Goal: Use online tool/utility: Use online tool/utility

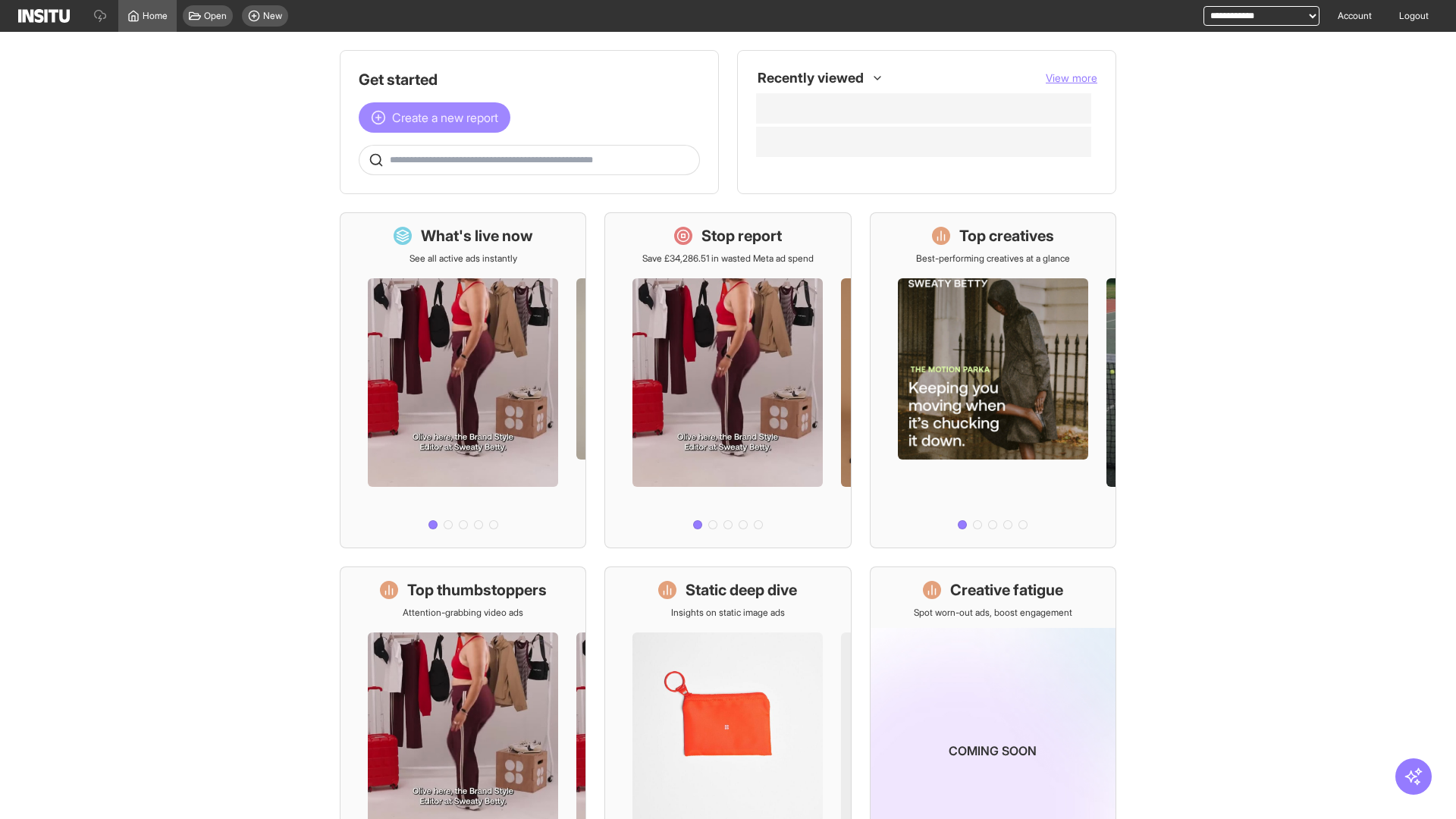
click at [438, 117] on span "Create a new report" at bounding box center [445, 117] width 106 height 18
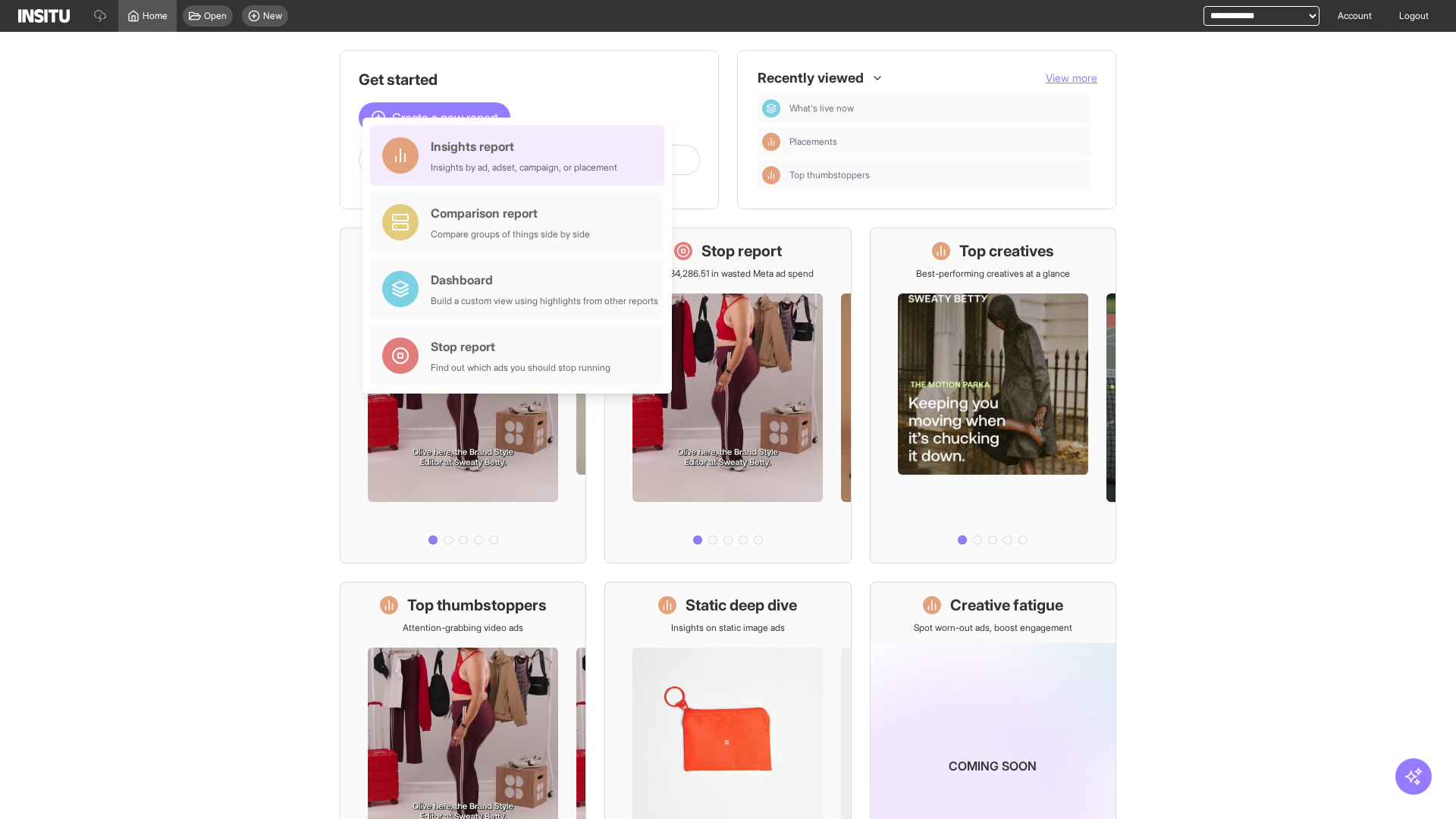
click at [521, 155] on div "Insights report Insights by ad, adset, campaign, or placement" at bounding box center [524, 155] width 186 height 37
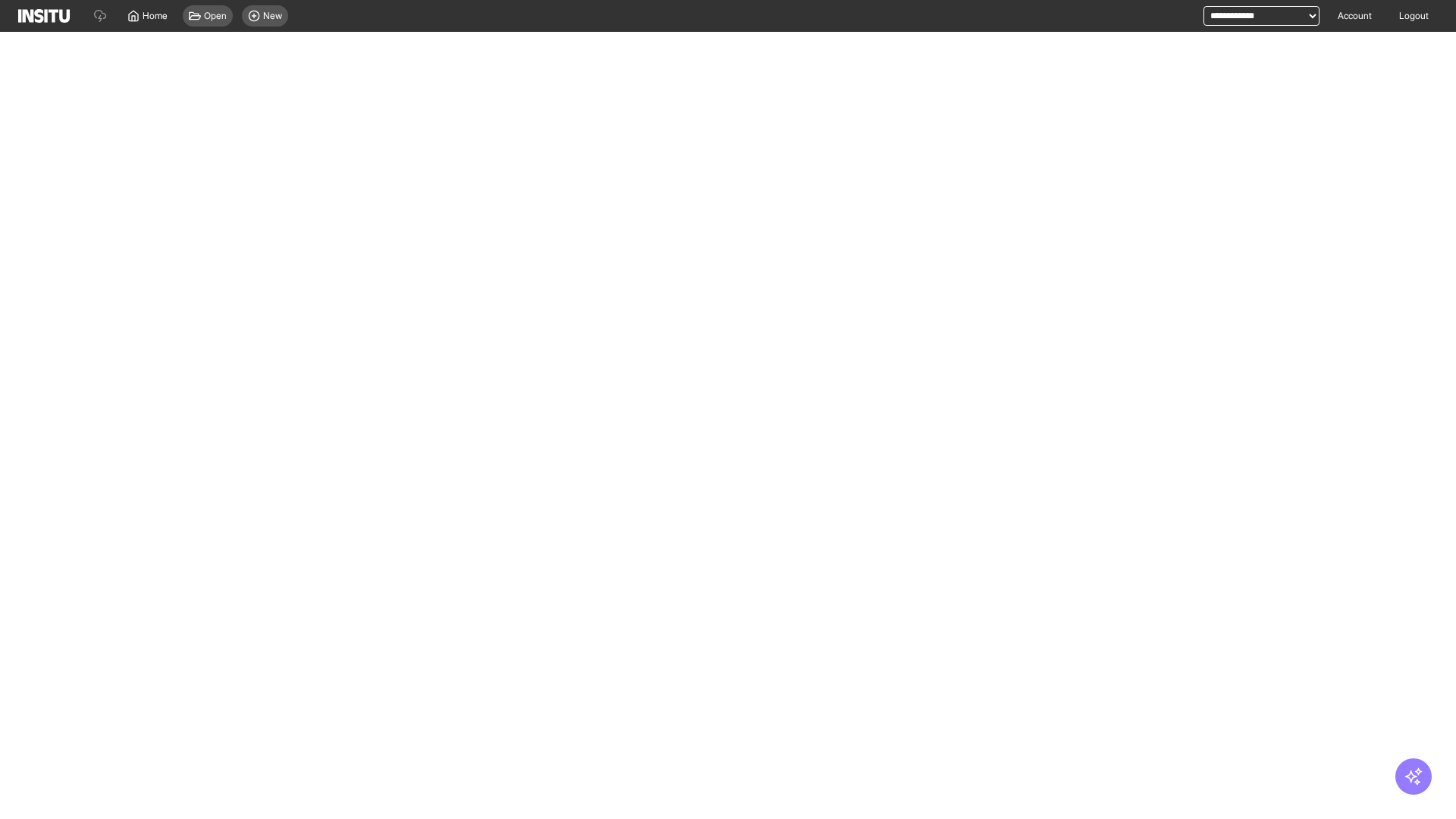
select select "**"
